Goal: Navigation & Orientation: Find specific page/section

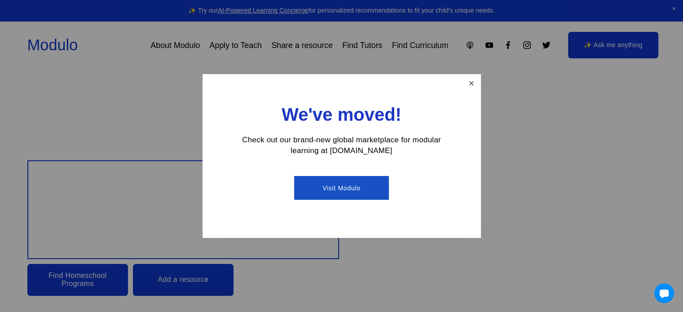
click at [474, 83] on link "Close" at bounding box center [471, 83] width 16 height 16
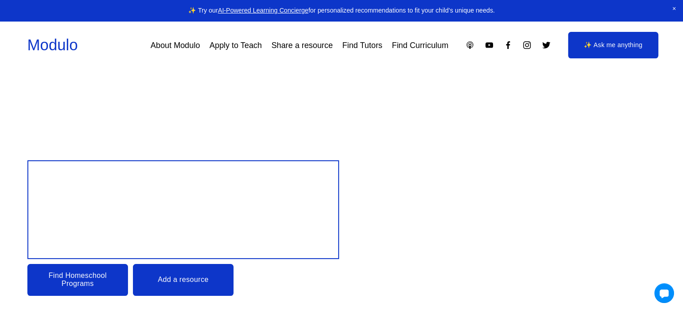
click at [237, 44] on link "Apply to Teach" at bounding box center [236, 45] width 53 height 16
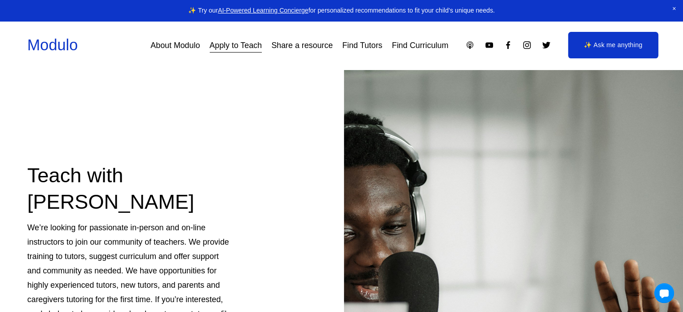
click at [354, 48] on link "Find Tutors" at bounding box center [362, 45] width 40 height 16
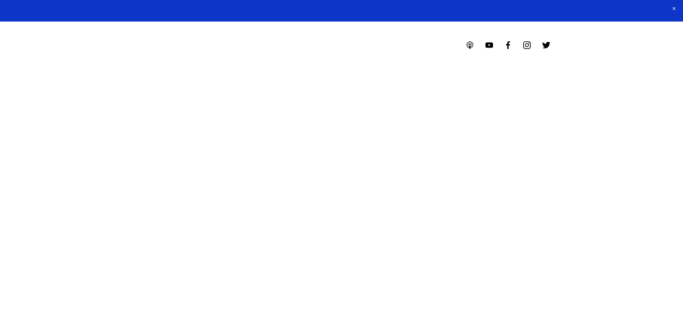
select select "**"
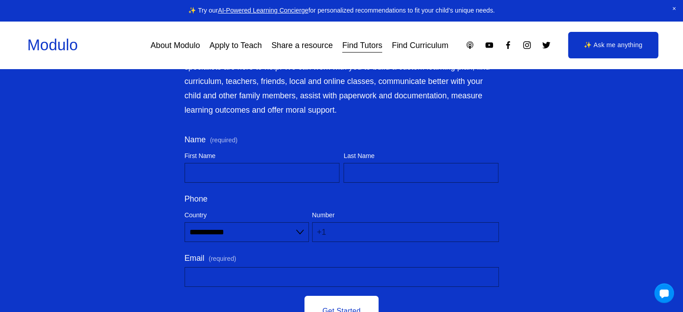
scroll to position [3188, 0]
click at [183, 37] on div "Modulo About Modulo Apply to Teach Share a resource Find Tutors Find Curriculum" at bounding box center [237, 46] width 421 height 22
click at [410, 47] on link "Find Curriculum" at bounding box center [420, 45] width 57 height 16
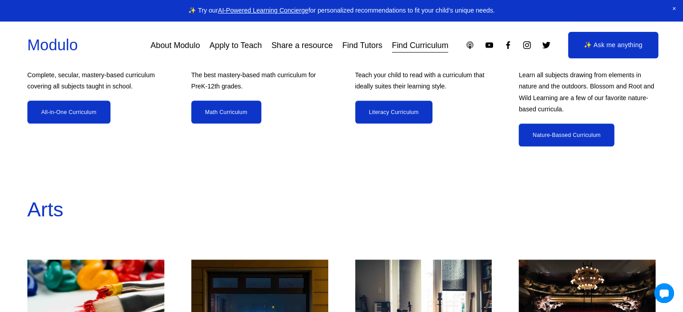
scroll to position [913, 0]
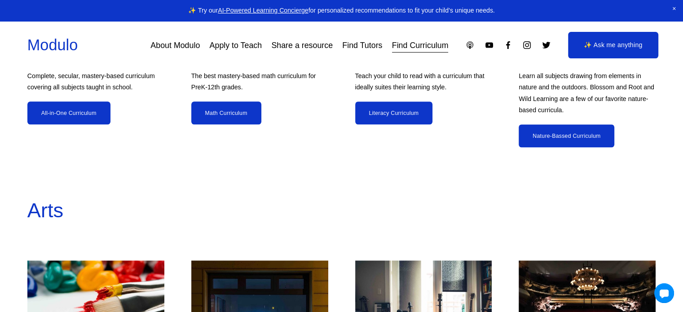
click at [229, 122] on link "Math Curriculum" at bounding box center [226, 112] width 70 height 23
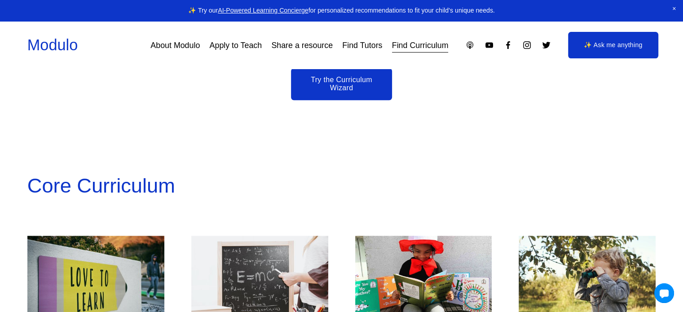
scroll to position [614, 0]
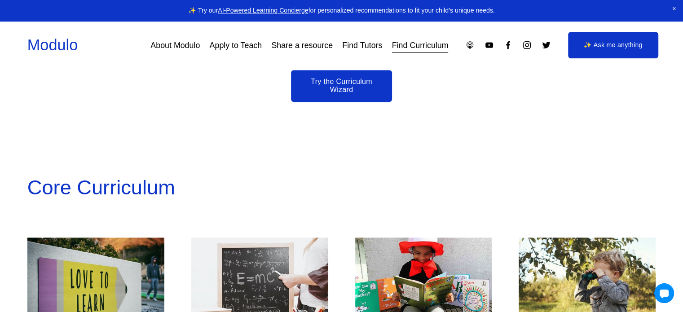
click at [172, 39] on link "About Modulo" at bounding box center [174, 45] width 49 height 16
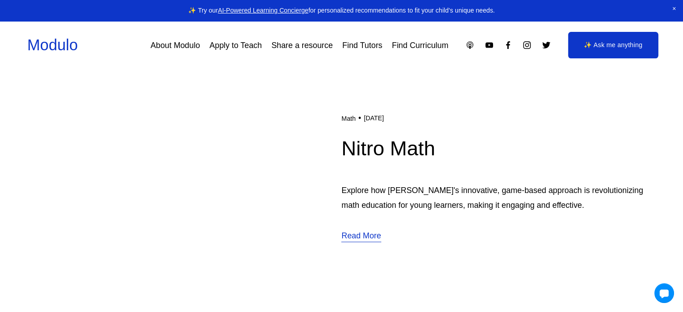
scroll to position [4846, 0]
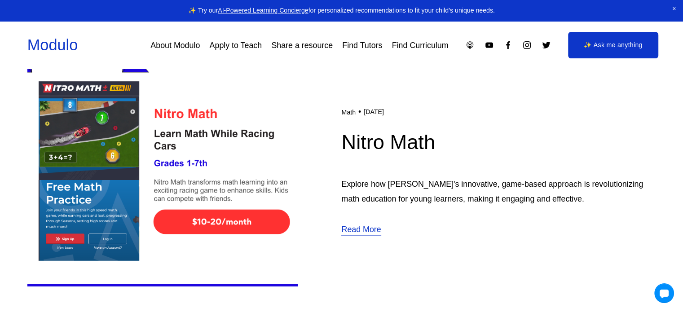
click at [183, 42] on link "About Modulo" at bounding box center [174, 45] width 49 height 16
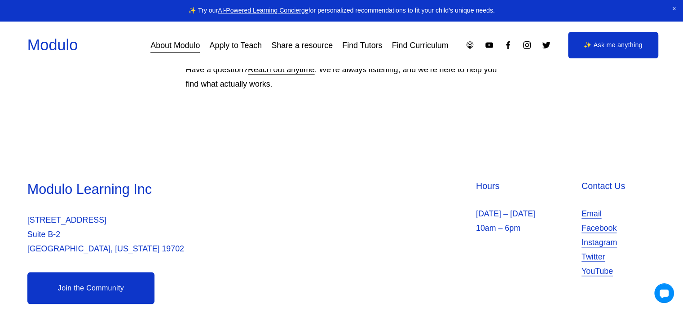
scroll to position [937, 0]
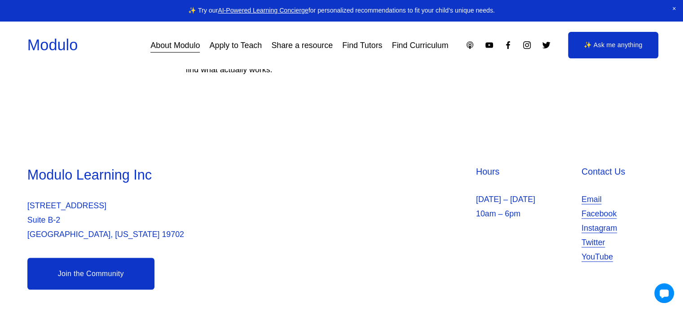
click at [244, 49] on link "Apply to Teach" at bounding box center [236, 45] width 53 height 16
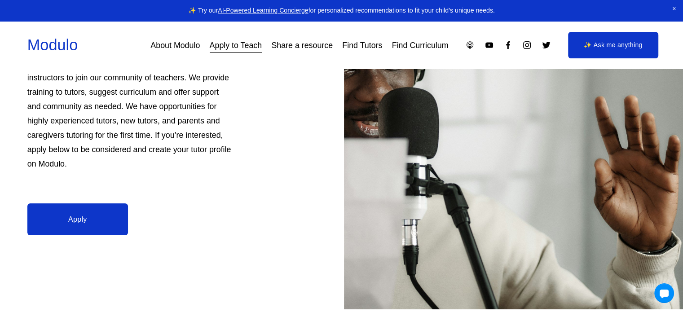
scroll to position [332, 0]
